Goal: Transaction & Acquisition: Purchase product/service

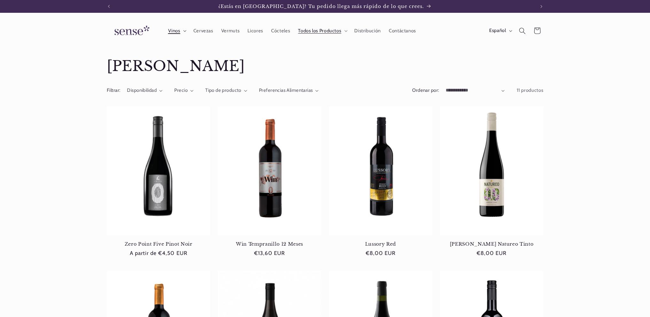
click at [184, 32] on icon at bounding box center [184, 31] width 3 height 2
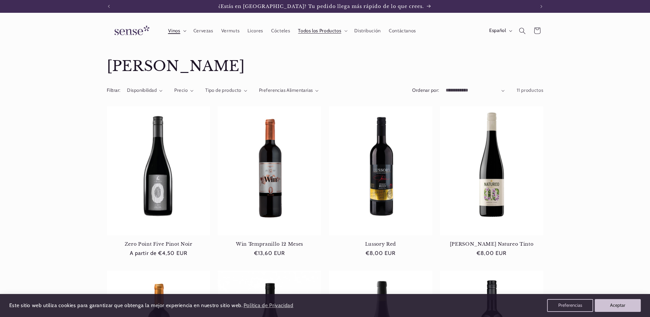
click at [184, 32] on icon at bounding box center [184, 31] width 3 height 2
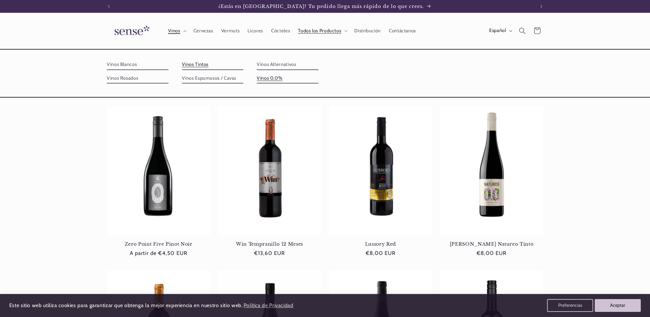
click at [267, 80] on link "Vinos 0,0%" at bounding box center [288, 78] width 62 height 10
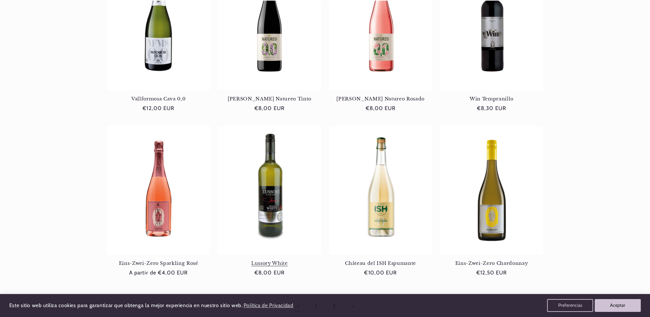
scroll to position [511, 0]
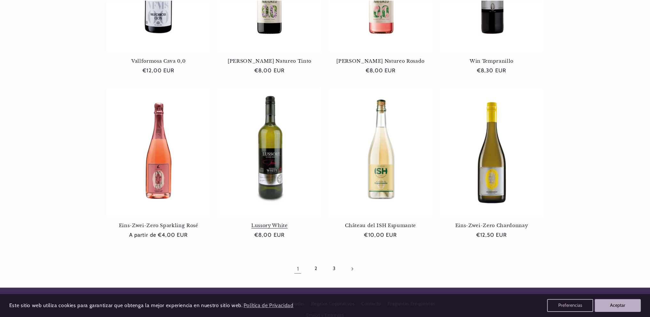
click at [277, 222] on link "Lussory White" at bounding box center [269, 225] width 103 height 6
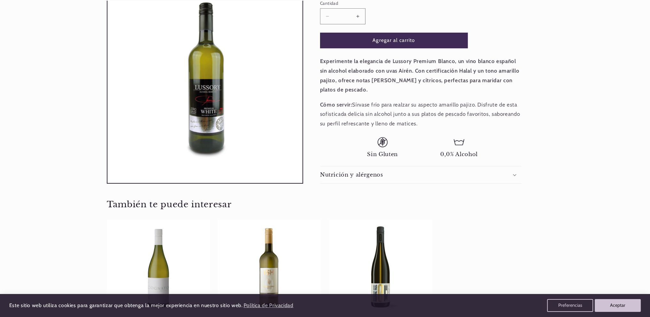
scroll to position [160, 0]
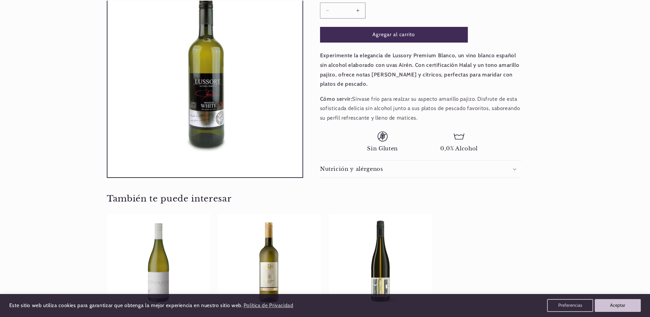
click at [453, 166] on div "Nutrición y alérgenos" at bounding box center [420, 169] width 201 height 7
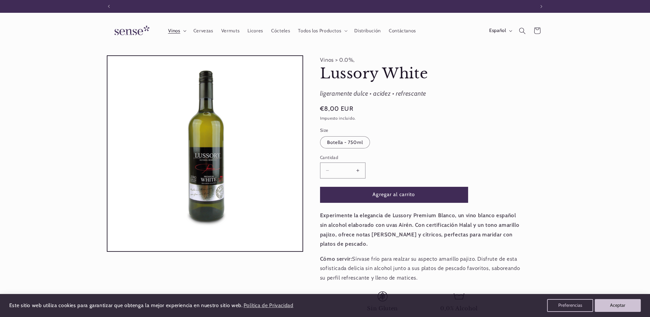
scroll to position [0, 0]
click at [184, 31] on icon at bounding box center [184, 31] width 3 height 2
